Goal: Contribute content: Add original content to the website for others to see

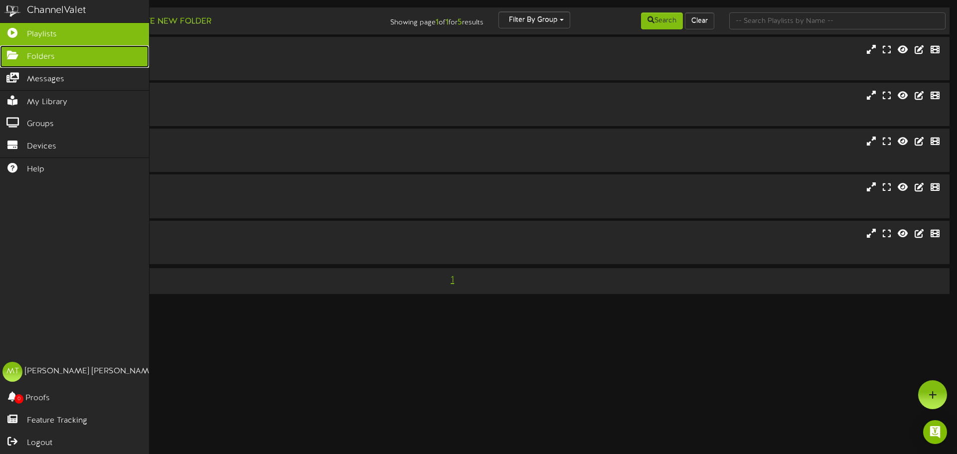
click at [17, 50] on icon at bounding box center [12, 53] width 25 height 7
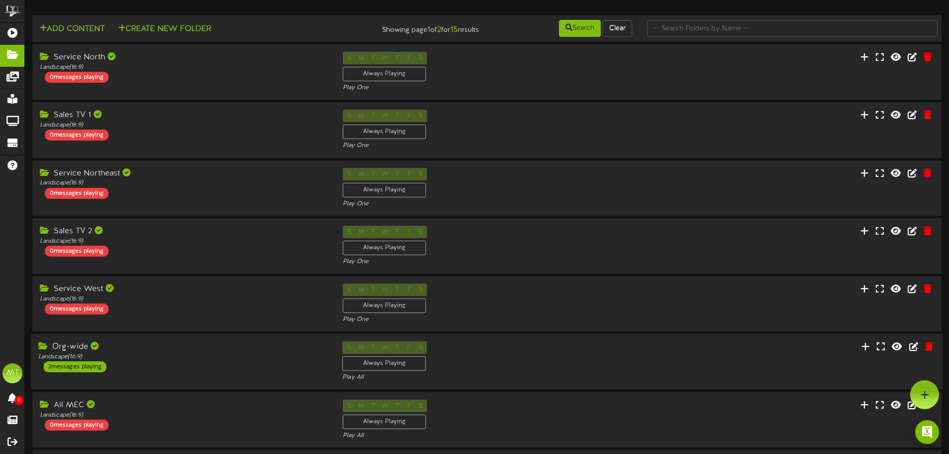
click at [126, 343] on div "Org-wide" at bounding box center [182, 346] width 289 height 11
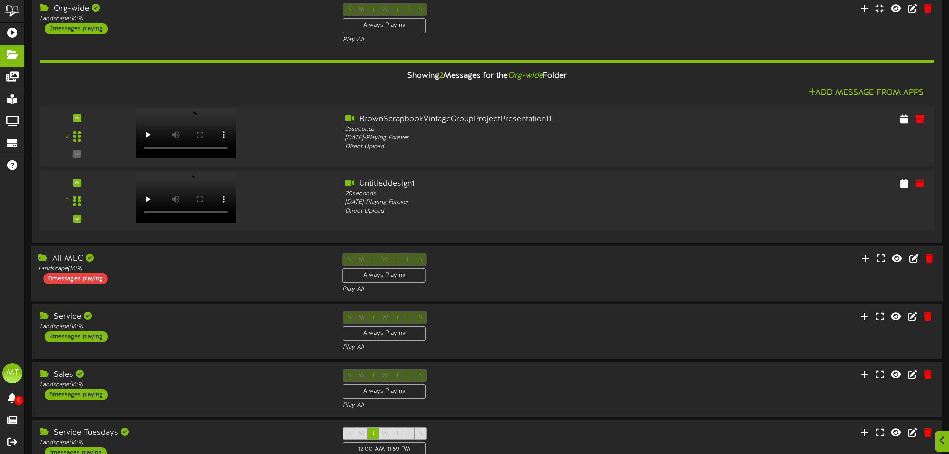
scroll to position [399, 0]
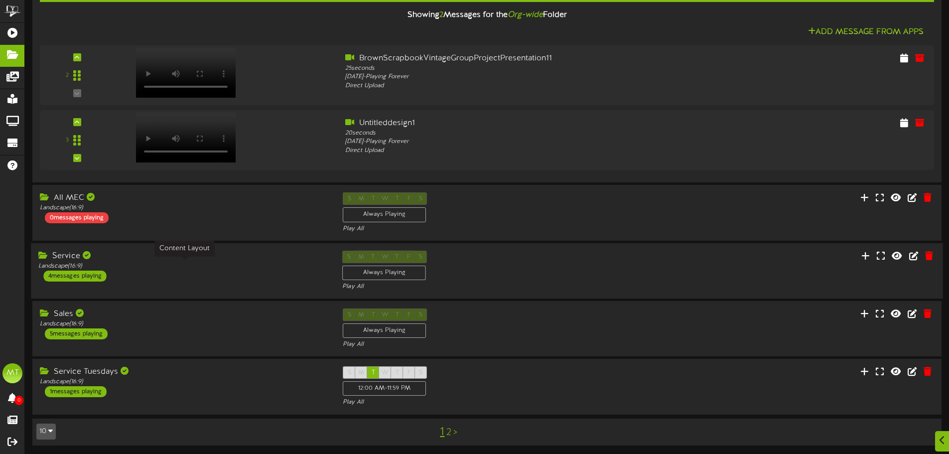
click at [150, 267] on div "Landscape ( 16:9 )" at bounding box center [182, 266] width 289 height 8
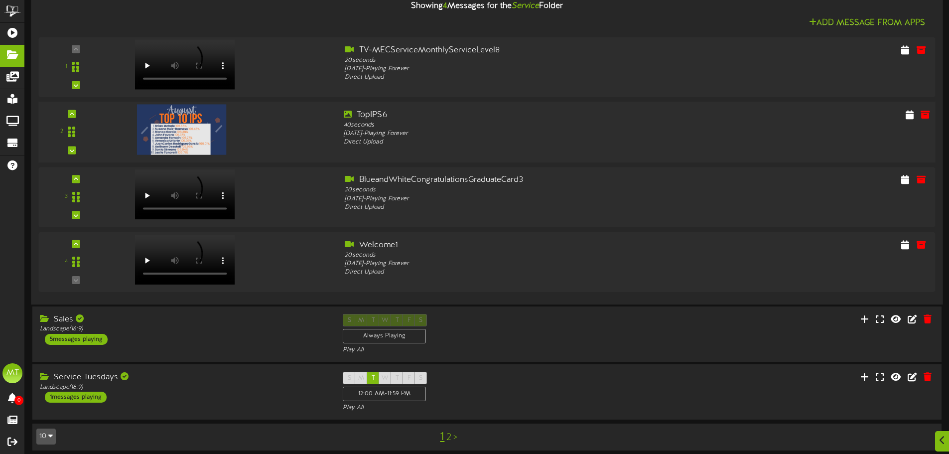
scroll to position [721, 0]
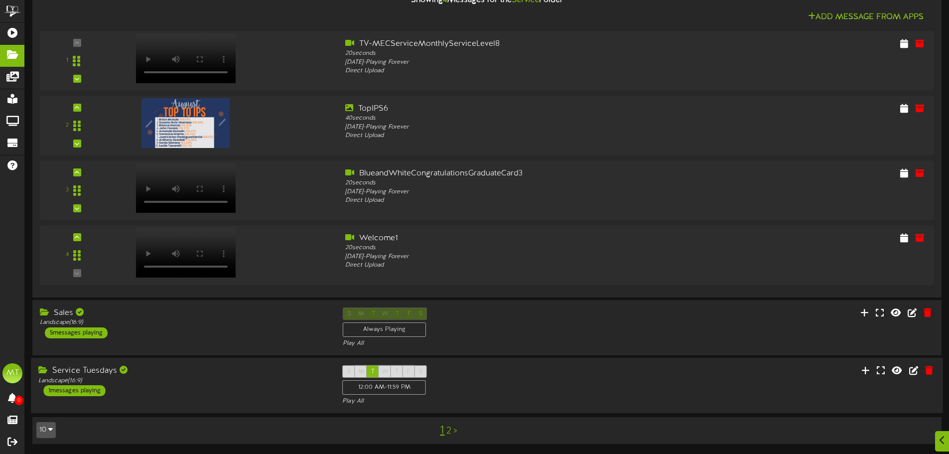
click at [159, 386] on div "Service Tuesdays Landscape ( 16:9 ) 1 messages playing" at bounding box center [183, 380] width 304 height 31
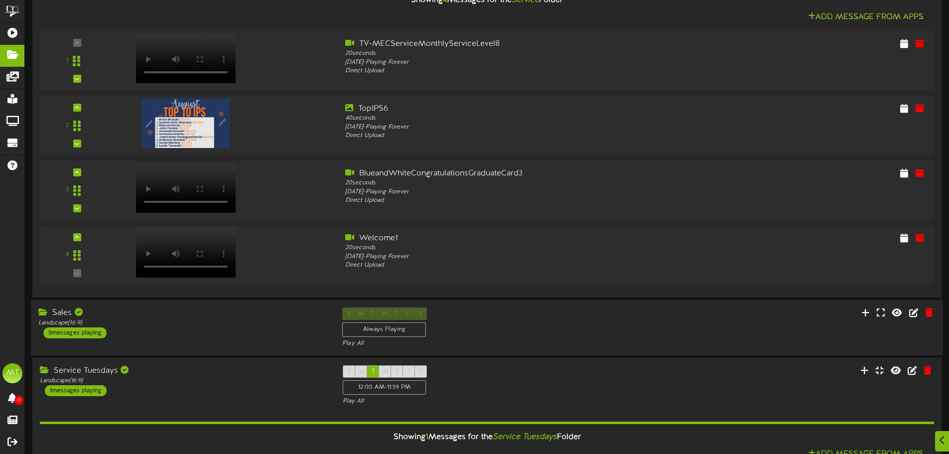
click at [189, 327] on div "Sales Landscape ( 16:9 ) 5 messages playing" at bounding box center [183, 323] width 304 height 31
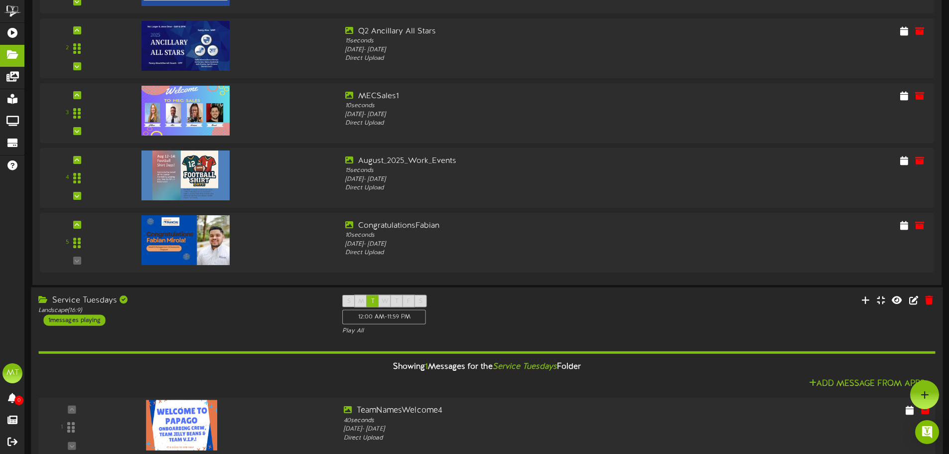
scroll to position [1120, 0]
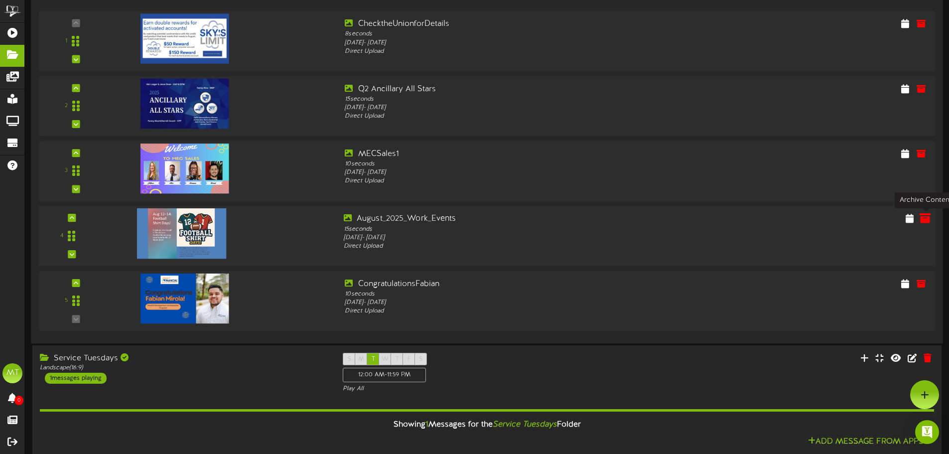
click at [928, 219] on icon at bounding box center [925, 217] width 11 height 11
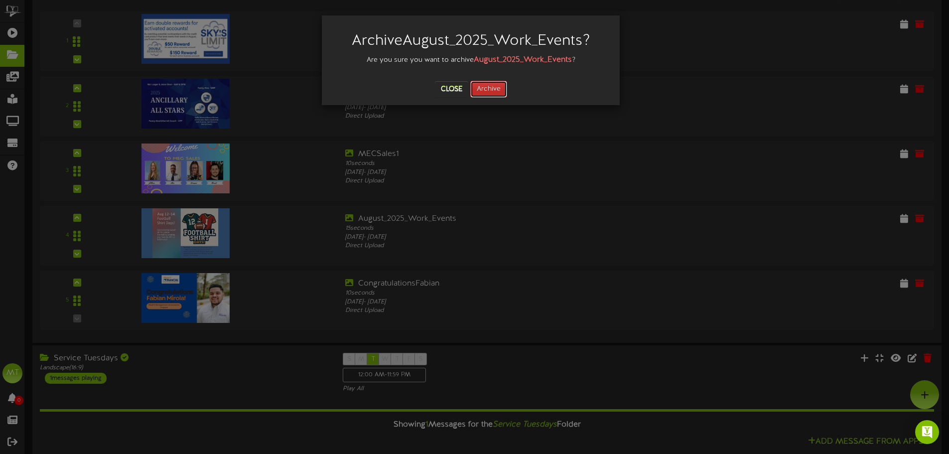
click at [493, 88] on button "Archive" at bounding box center [489, 89] width 37 height 17
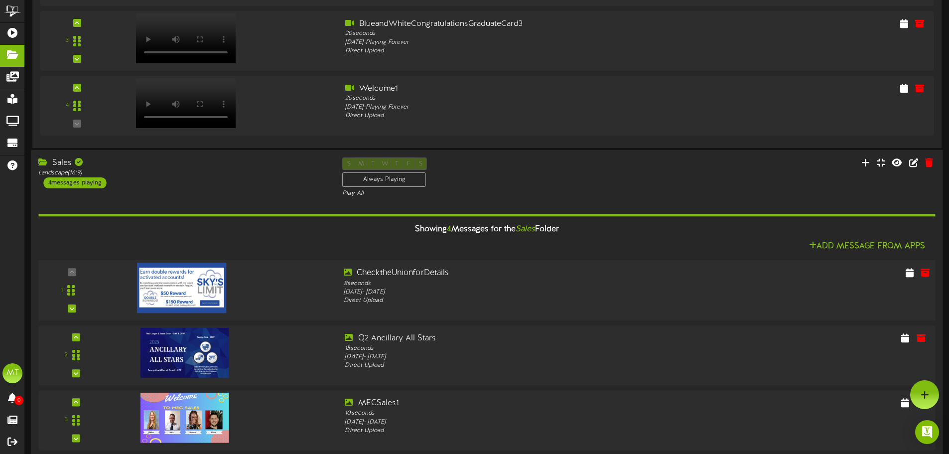
scroll to position [522, 0]
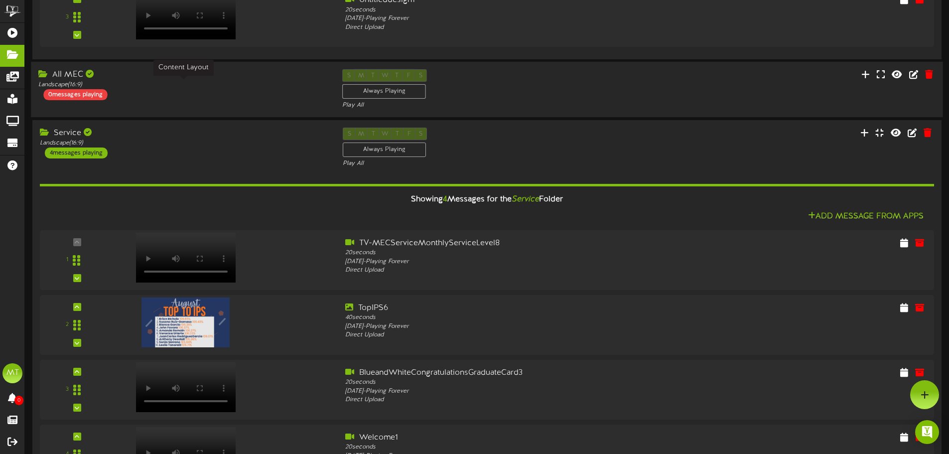
click at [180, 81] on div "Landscape ( 16:9 )" at bounding box center [182, 85] width 289 height 8
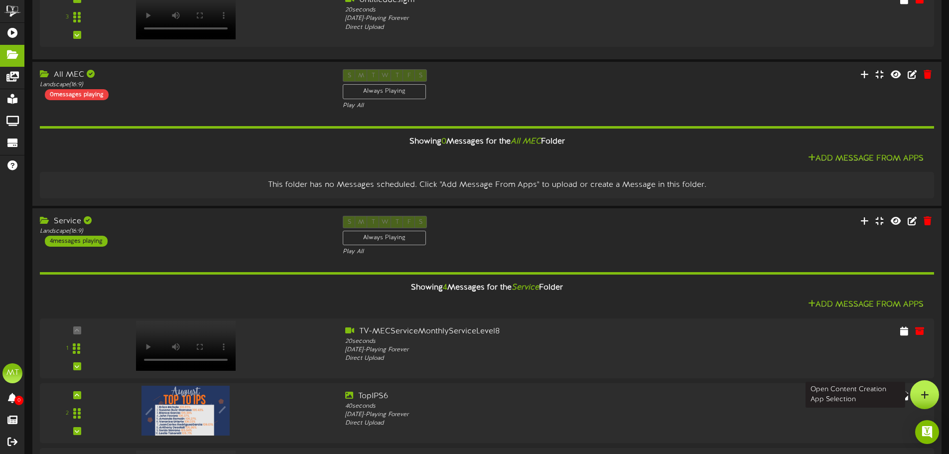
click at [937, 397] on div at bounding box center [925, 394] width 29 height 29
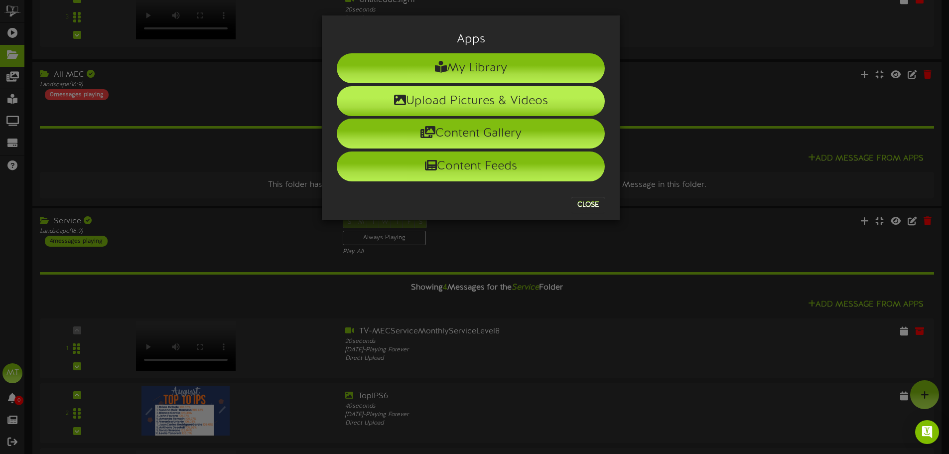
click at [486, 108] on li "Upload Pictures & Videos" at bounding box center [471, 101] width 268 height 30
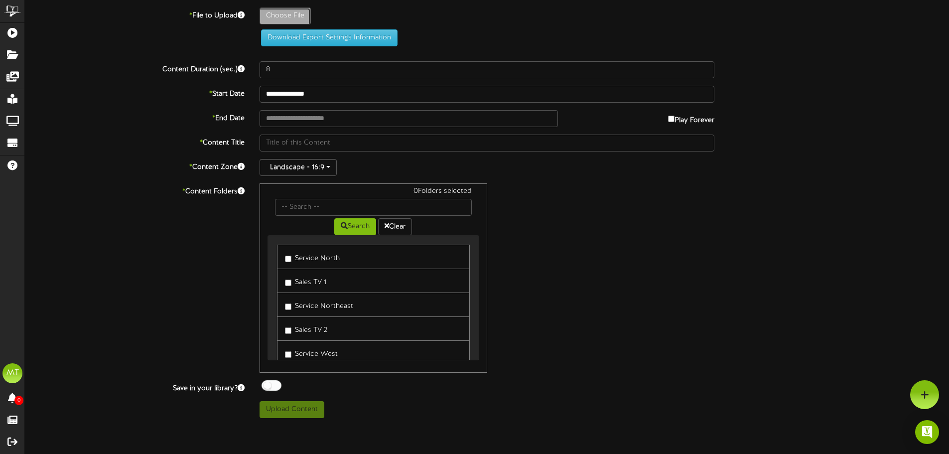
type input "**********"
type input "CometoworkinyourmostfunsillyorentertainingsocksSockittoboredomwithyourfunkyfeet"
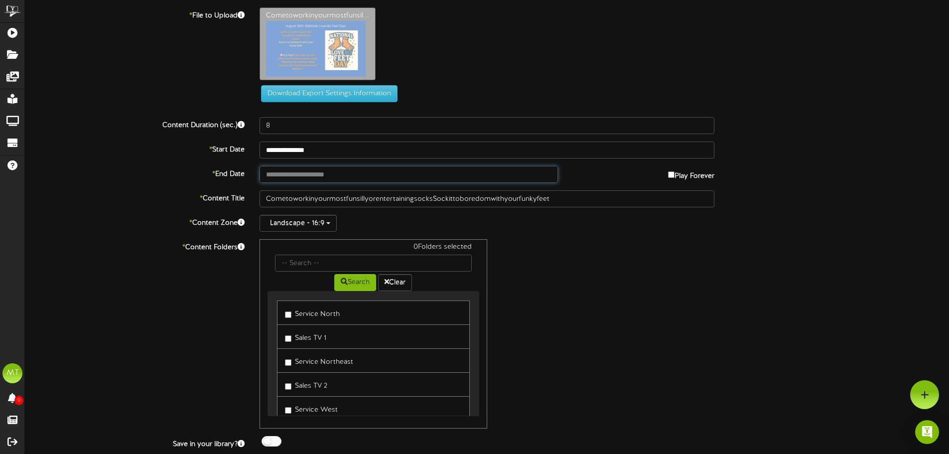
click at [328, 169] on input "text" at bounding box center [409, 174] width 298 height 17
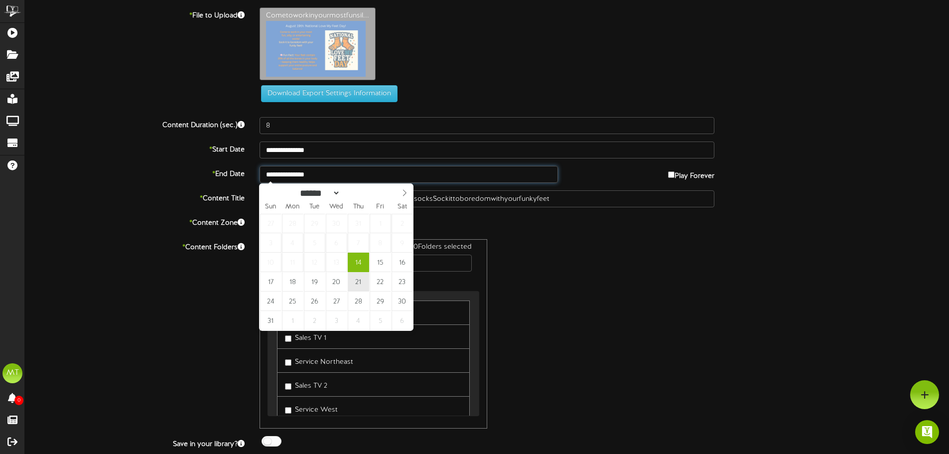
type input "**********"
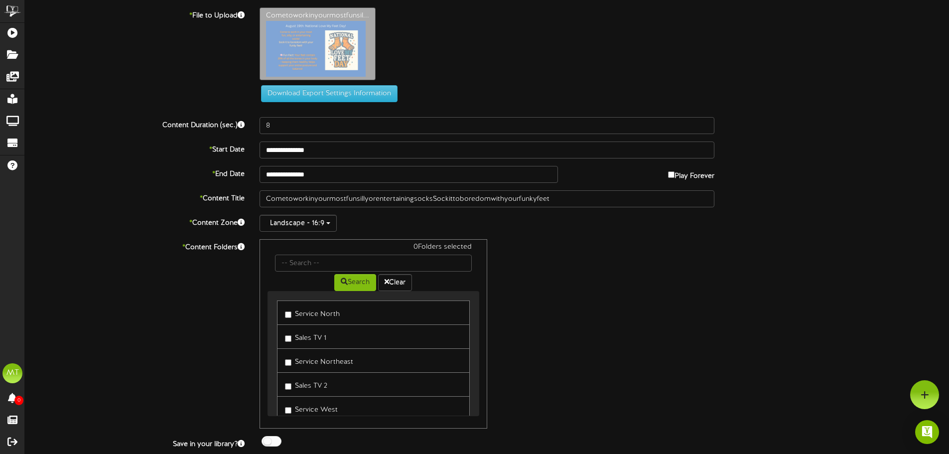
click at [308, 211] on div "**********" at bounding box center [487, 240] width 925 height 467
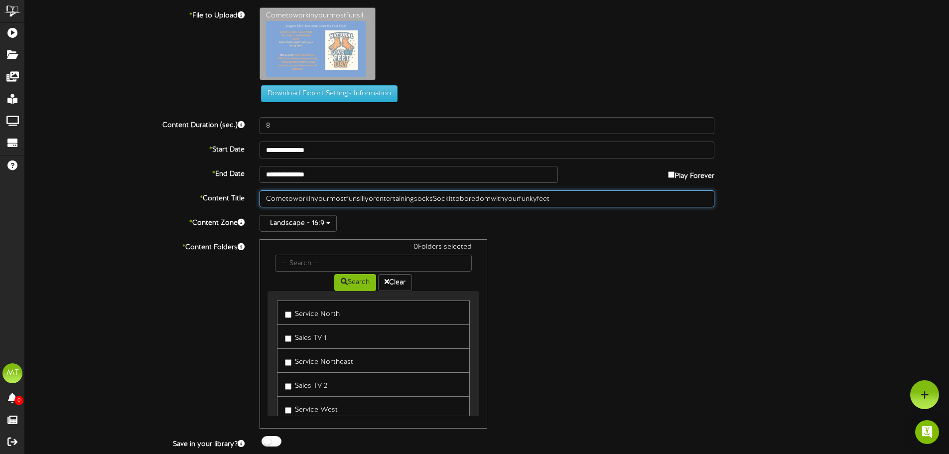
click at [308, 207] on input "CometoworkinyourmostfunsillyorentertainingsocksSockittoboredomwithyourfunkyfeet" at bounding box center [487, 198] width 455 height 17
type input "Socks"
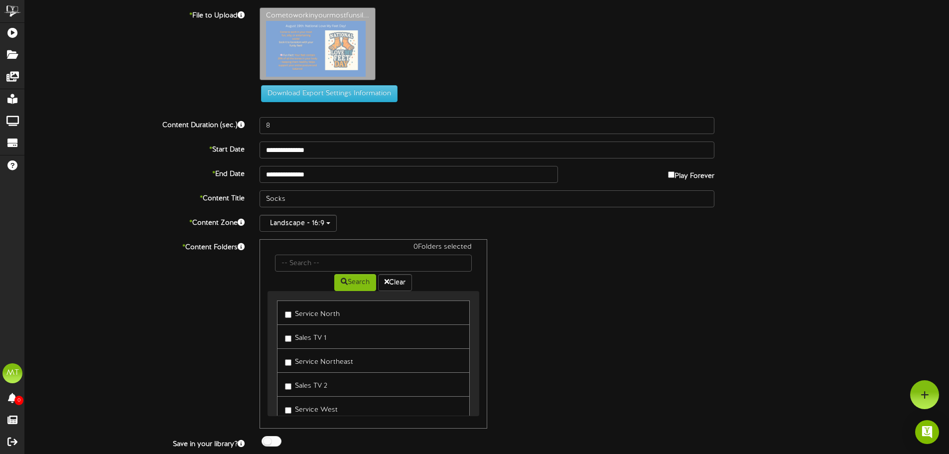
click at [547, 336] on div "0 Folders selected Search Clear Service North Sales TV 1 Service Northeast Sale…" at bounding box center [487, 333] width 470 height 189
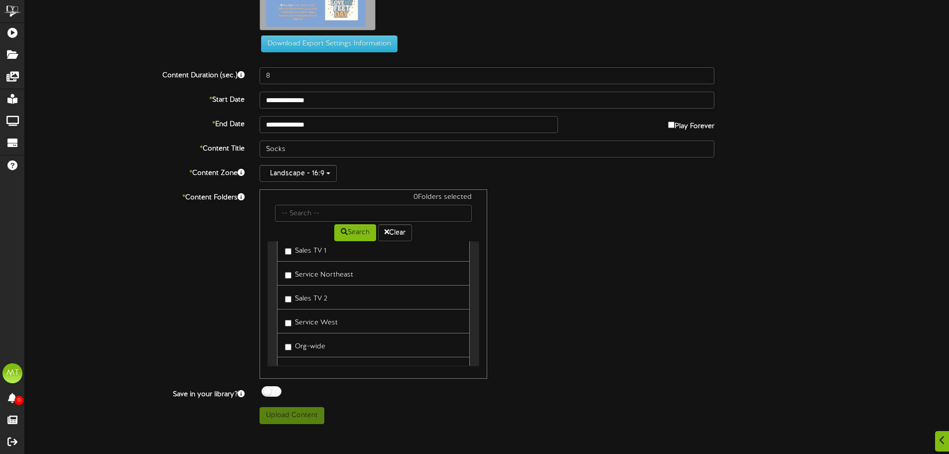
scroll to position [100, 0]
click at [287, 305] on label "All MEC" at bounding box center [302, 306] width 35 height 13
click at [276, 387] on div at bounding box center [272, 391] width 20 height 10
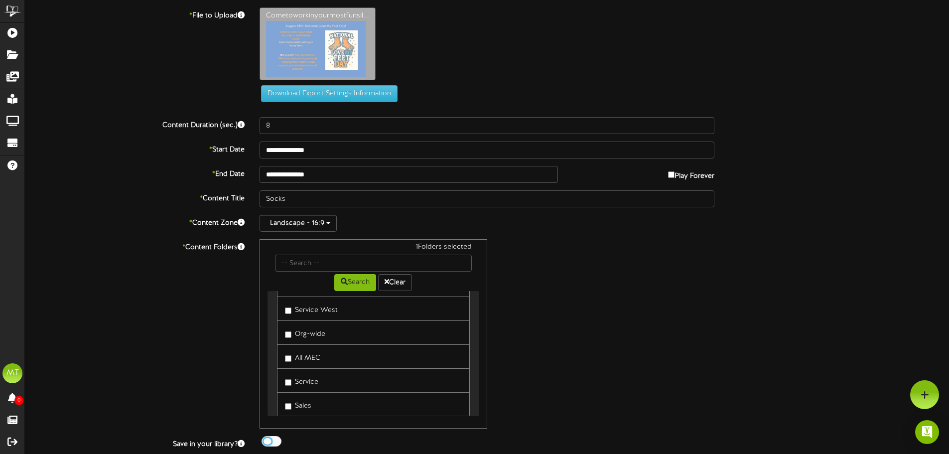
click at [294, 361] on label "All MEC" at bounding box center [302, 356] width 35 height 13
click at [294, 355] on label "Sales" at bounding box center [298, 354] width 26 height 13
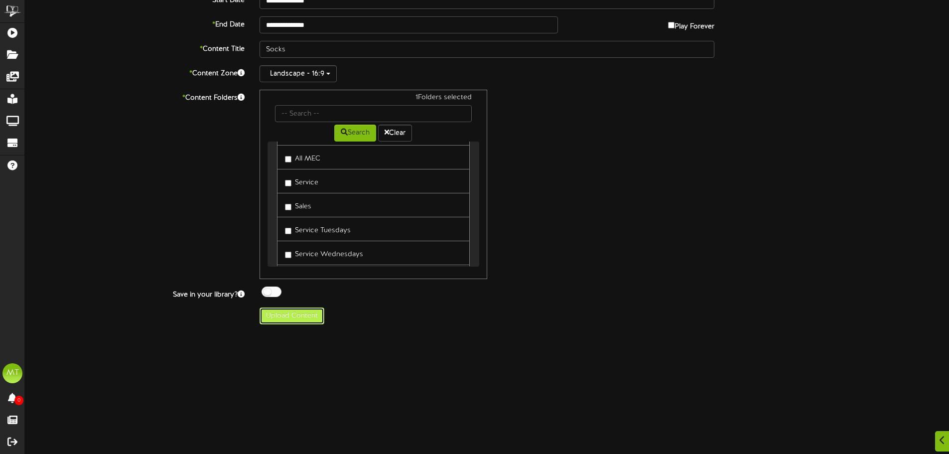
click at [308, 316] on button "Upload Content" at bounding box center [292, 316] width 65 height 17
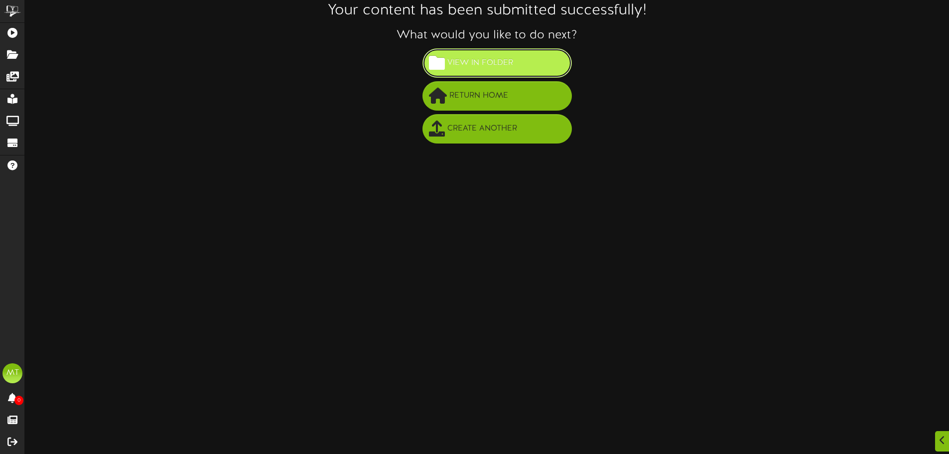
click at [496, 63] on span "View in Folder" at bounding box center [480, 63] width 71 height 16
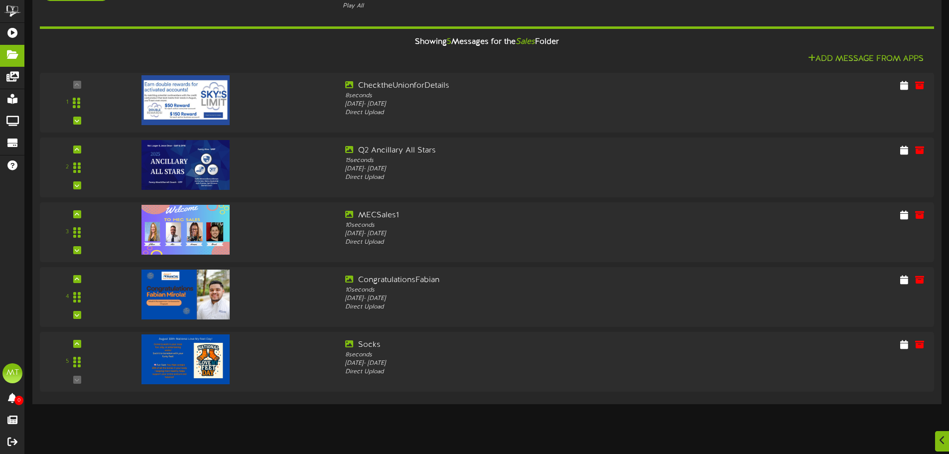
scroll to position [100, 0]
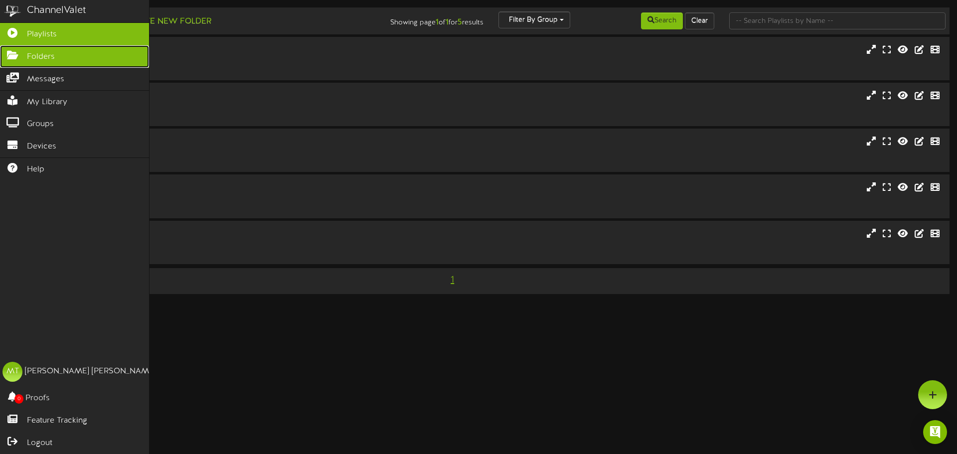
click at [9, 58] on icon at bounding box center [12, 53] width 25 height 7
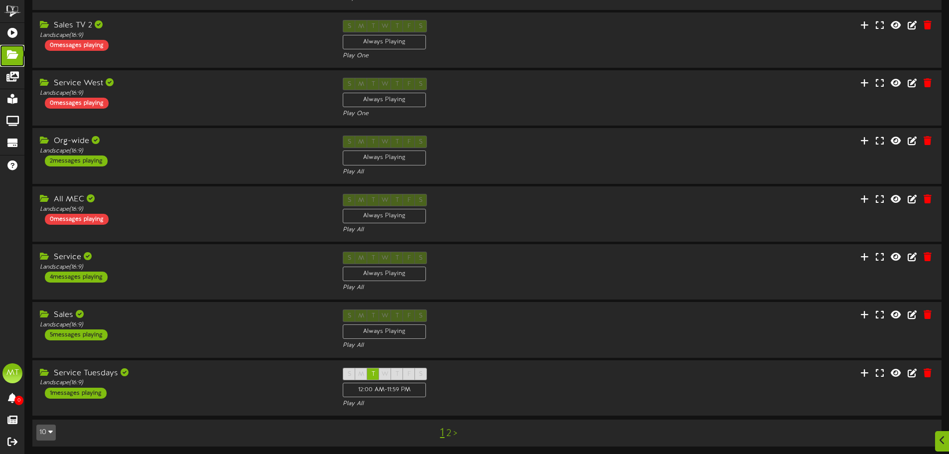
scroll to position [208, 0]
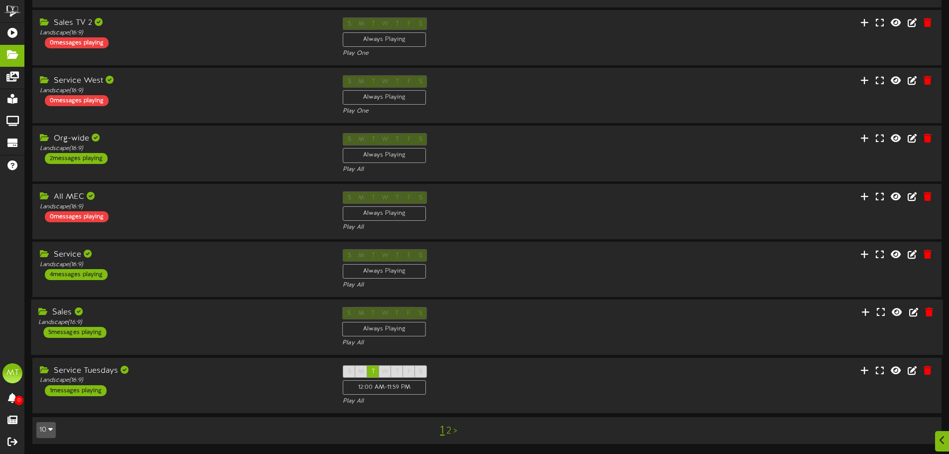
click at [176, 331] on div "Sales Landscape ( 16:9 ) 5 messages playing" at bounding box center [183, 322] width 304 height 31
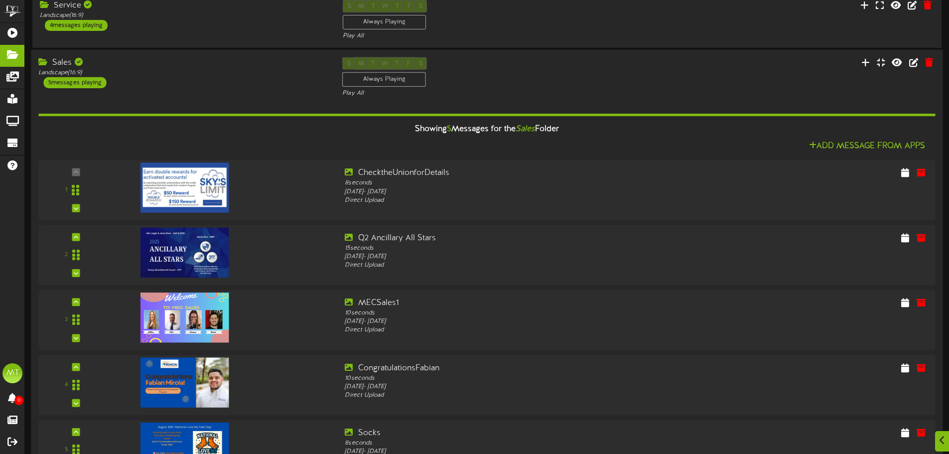
scroll to position [557, 0]
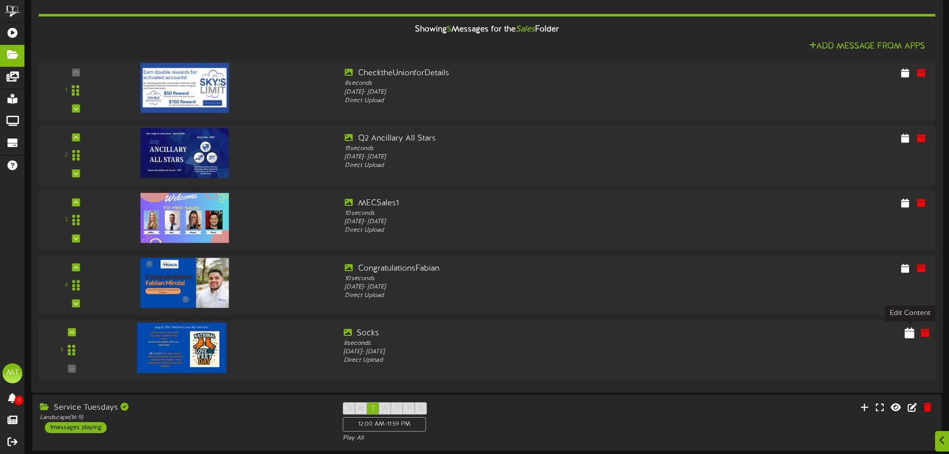
click at [907, 332] on icon at bounding box center [909, 332] width 9 height 11
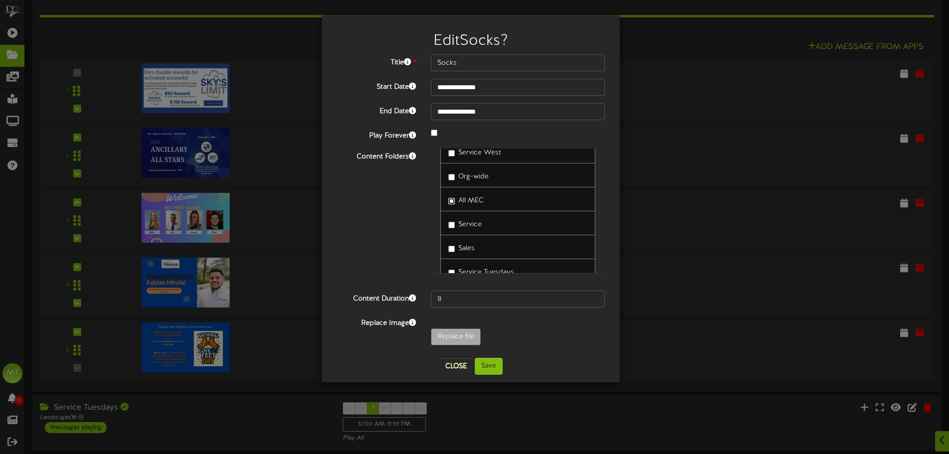
scroll to position [132, 0]
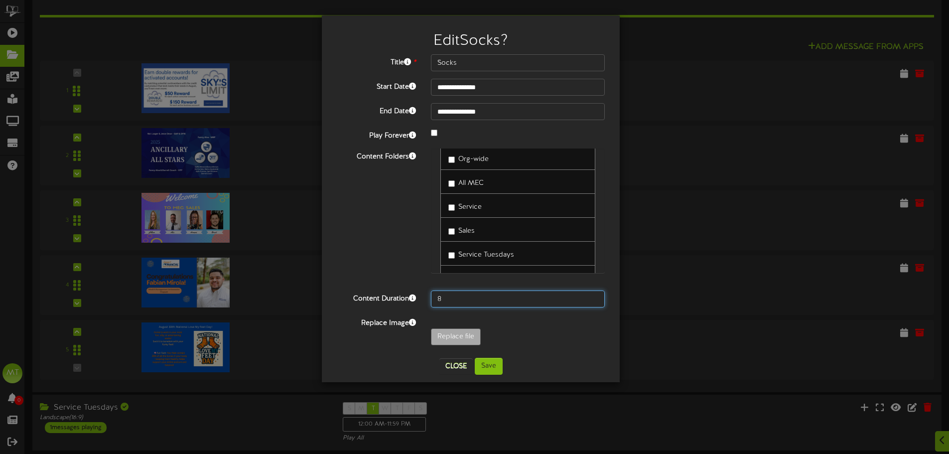
click at [458, 302] on input "8" at bounding box center [518, 299] width 174 height 17
click at [459, 303] on input "8" at bounding box center [518, 299] width 174 height 17
drag, startPoint x: 455, startPoint y: 301, endPoint x: 413, endPoint y: 294, distance: 42.9
click at [418, 297] on div "Content Duration 8" at bounding box center [470, 299] width 283 height 17
type input "12"
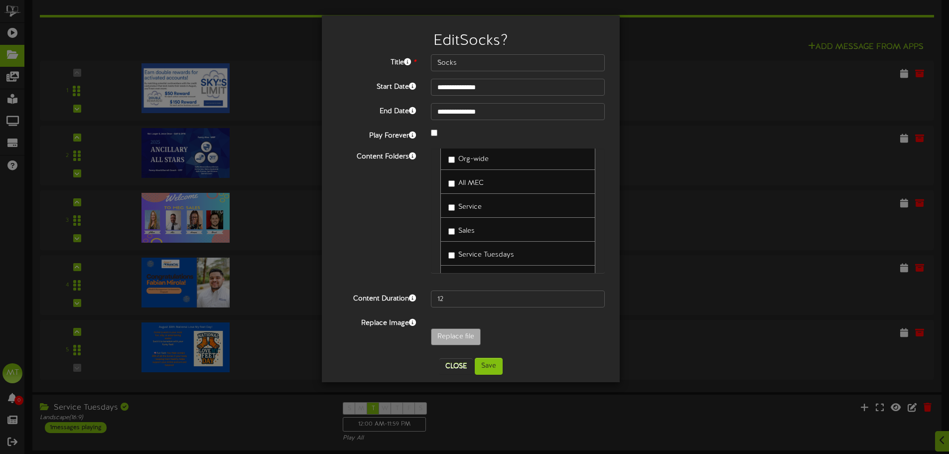
click at [491, 378] on div "**********" at bounding box center [471, 198] width 298 height 367
click at [486, 362] on button "Save" at bounding box center [489, 366] width 28 height 17
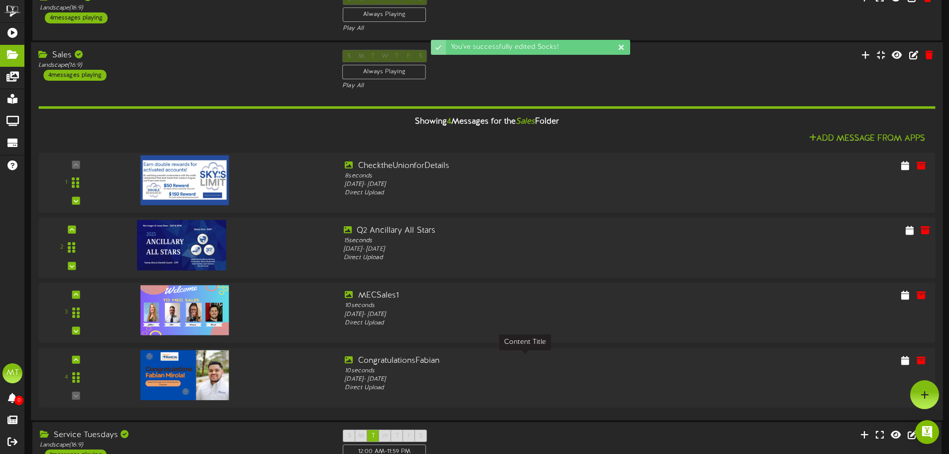
scroll to position [266, 0]
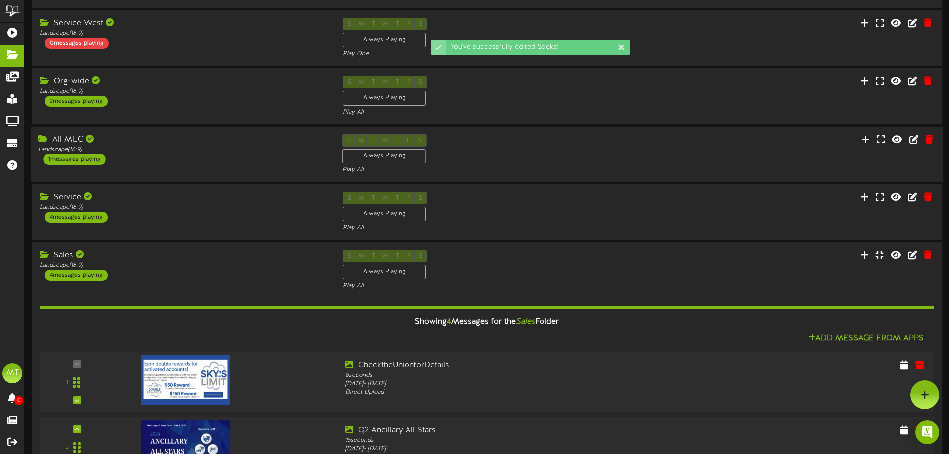
click at [215, 153] on div "Landscape ( 16:9 )" at bounding box center [182, 149] width 289 height 8
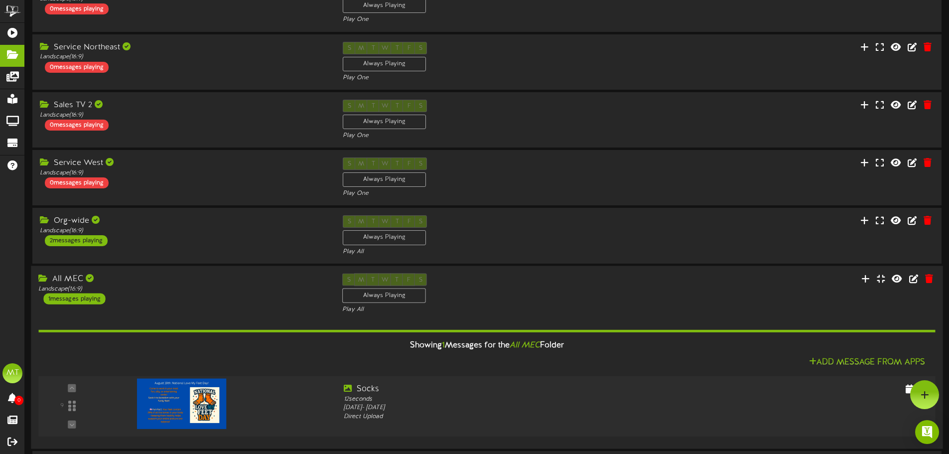
scroll to position [0, 0]
